Goal: Task Accomplishment & Management: Manage account settings

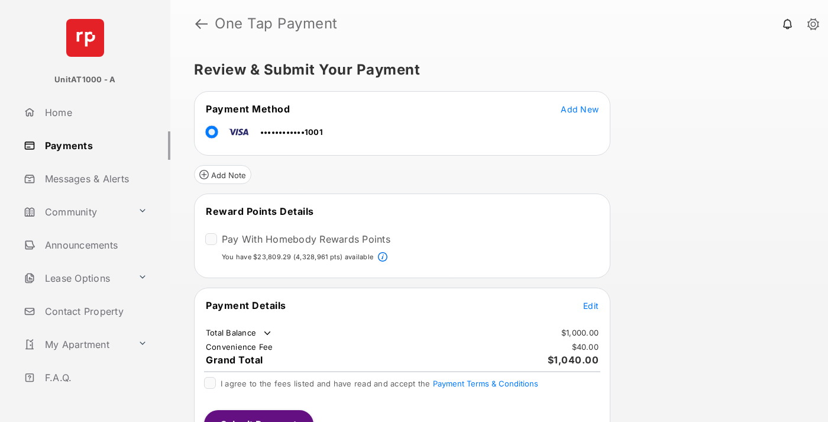
click at [591, 304] on span "Edit" at bounding box center [590, 305] width 15 height 10
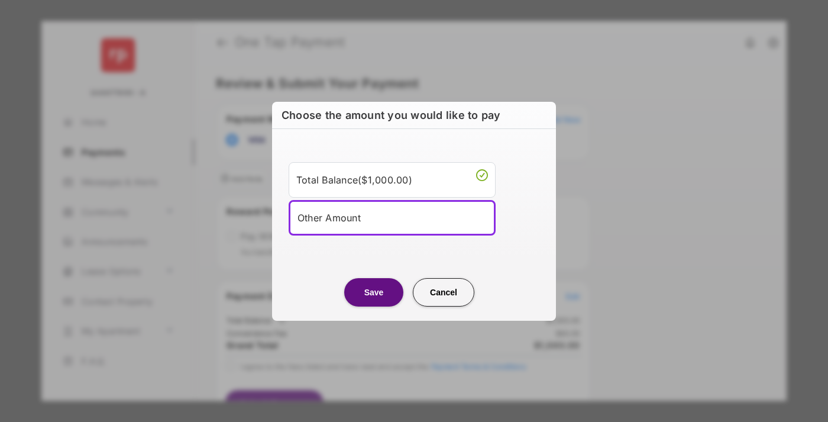
click at [392, 217] on div "Other Amount" at bounding box center [391, 218] width 189 height 18
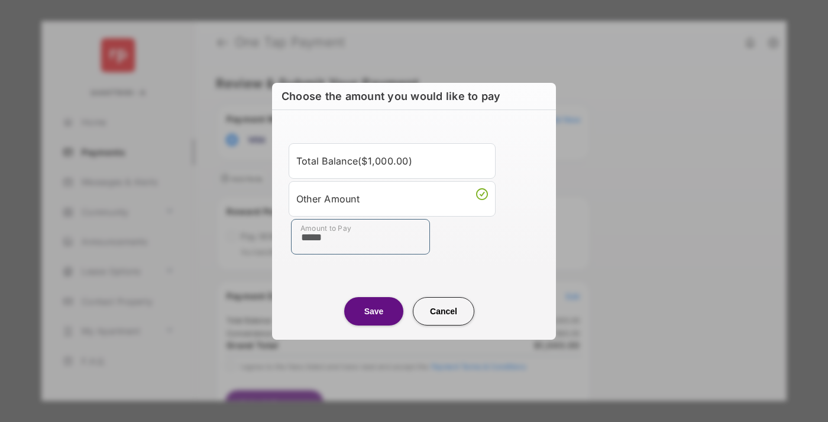
type input "*****"
click at [374, 310] on button "Save" at bounding box center [373, 311] width 59 height 28
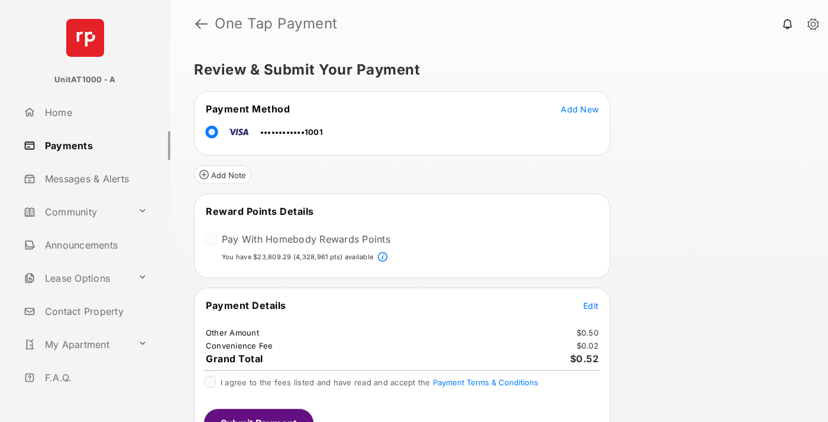
click at [591, 304] on span "Edit" at bounding box center [590, 305] width 15 height 10
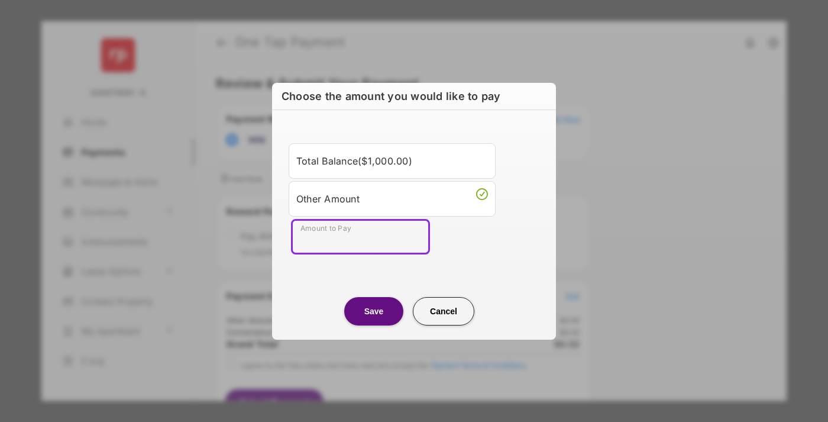
type input "*****"
click at [374, 310] on button "Save" at bounding box center [373, 311] width 59 height 28
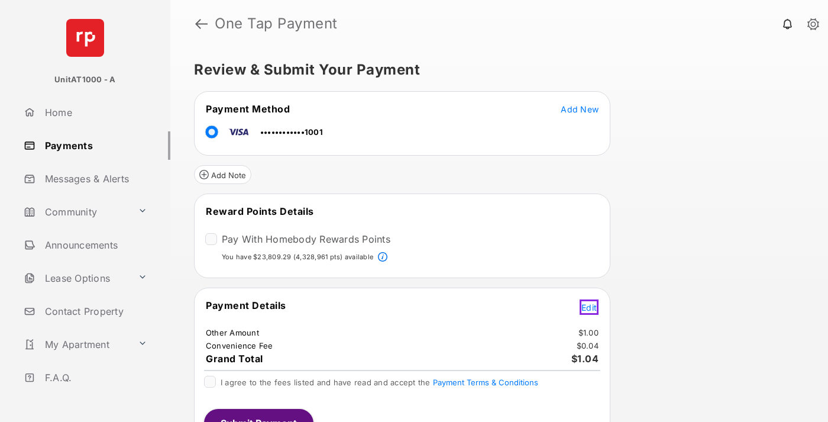
click at [591, 304] on span "Edit" at bounding box center [588, 307] width 15 height 10
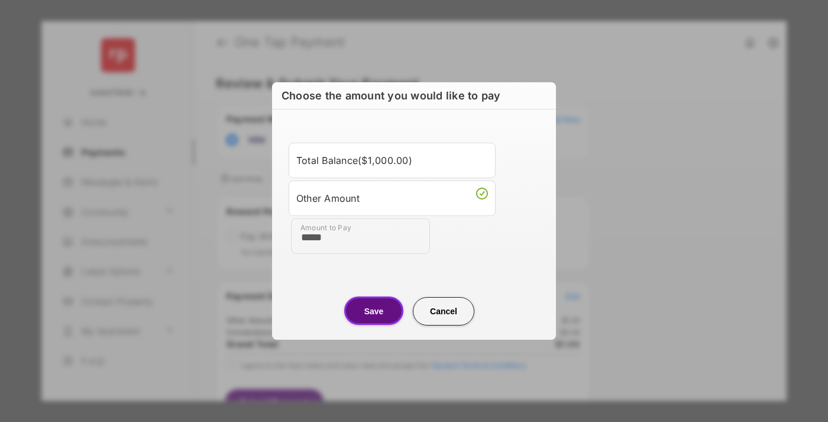
click at [374, 310] on button "Save" at bounding box center [373, 310] width 59 height 28
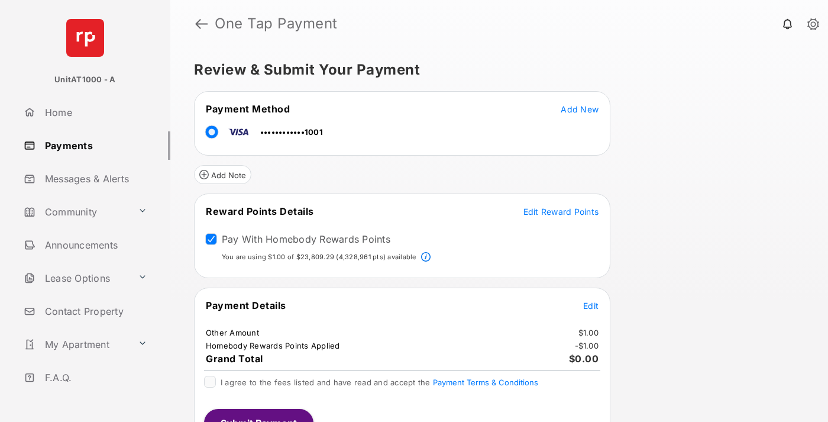
click at [560, 211] on span "Edit Reward Points" at bounding box center [561, 211] width 76 height 10
click at [258, 415] on button "Submit Payment" at bounding box center [258, 423] width 109 height 28
